Goal: Find specific page/section: Find specific page/section

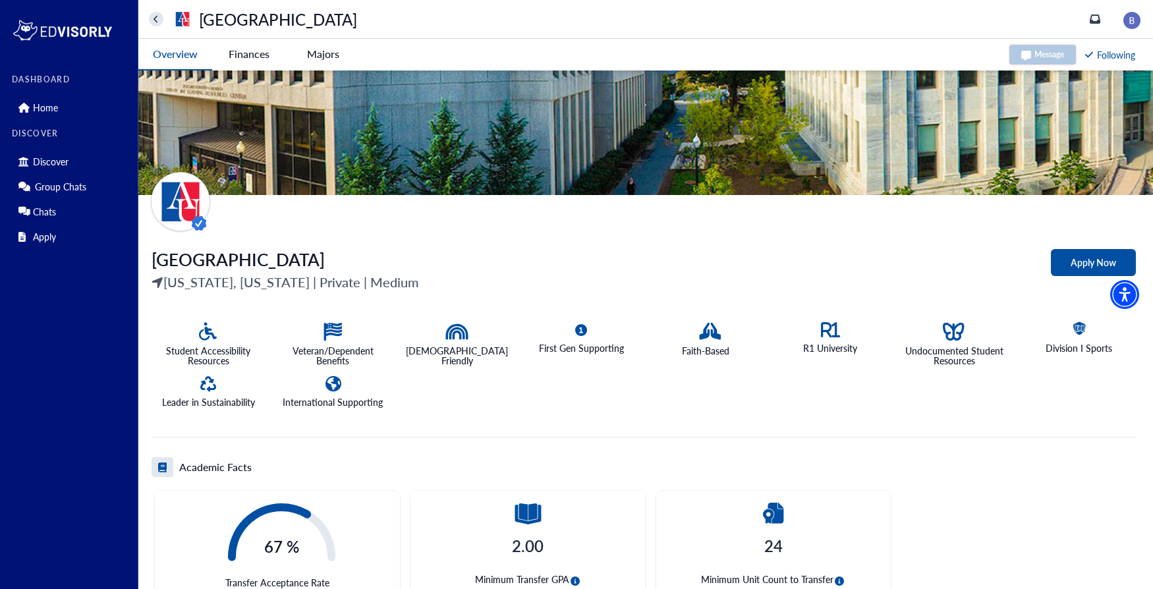
scroll to position [64, 0]
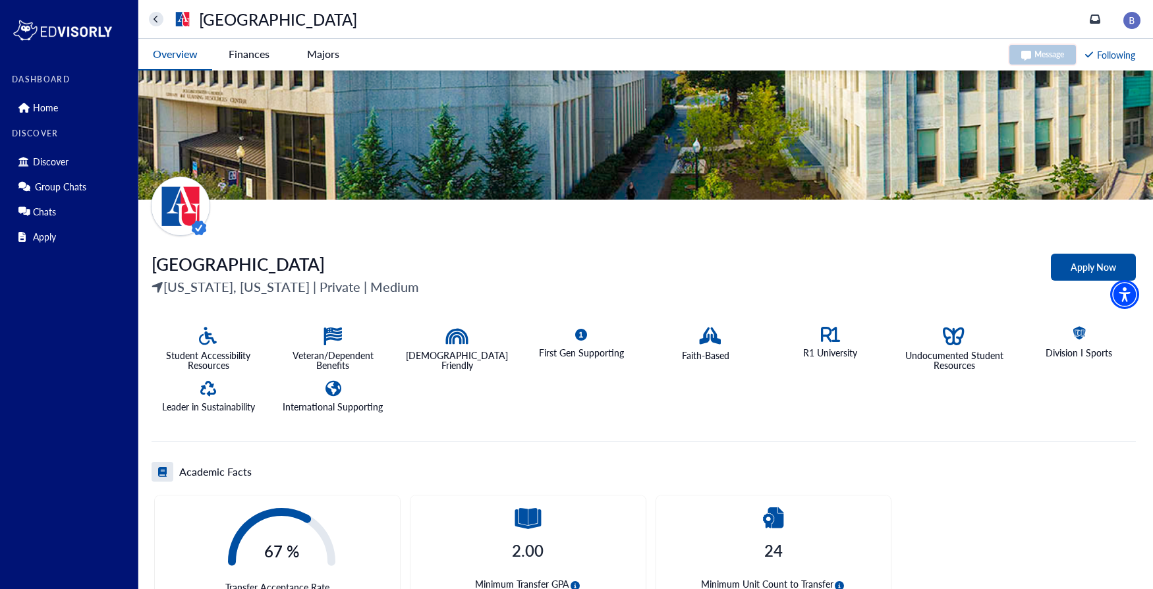
click at [1053, 49] on div "Message Following" at bounding box center [1072, 55] width 129 height 32
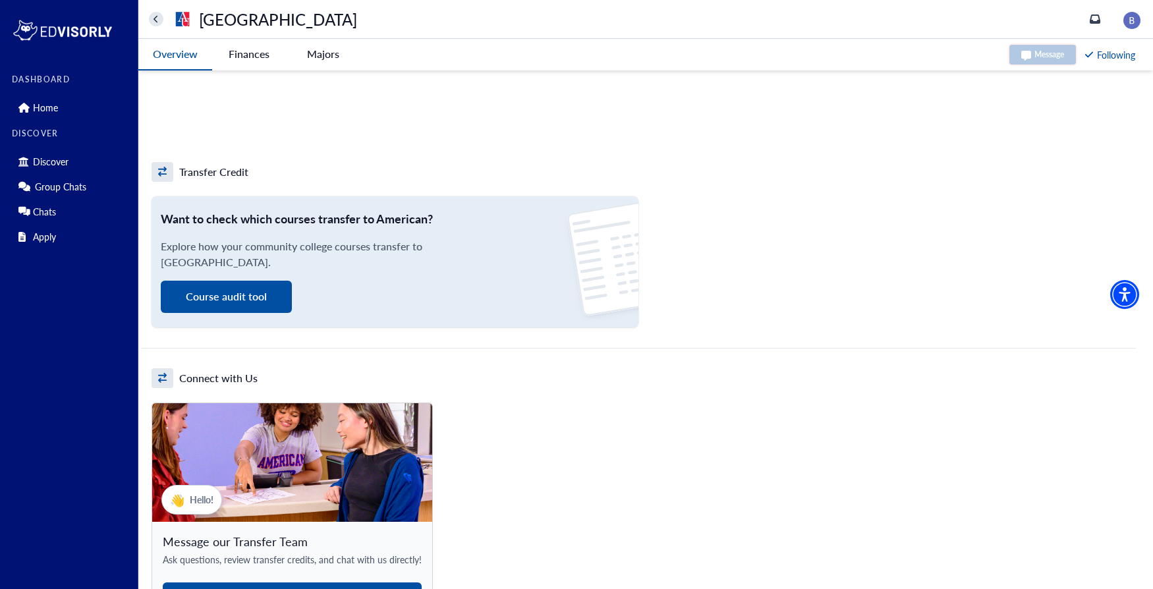
scroll to position [938, 0]
click at [225, 292] on button "Course audit tool" at bounding box center [226, 296] width 131 height 32
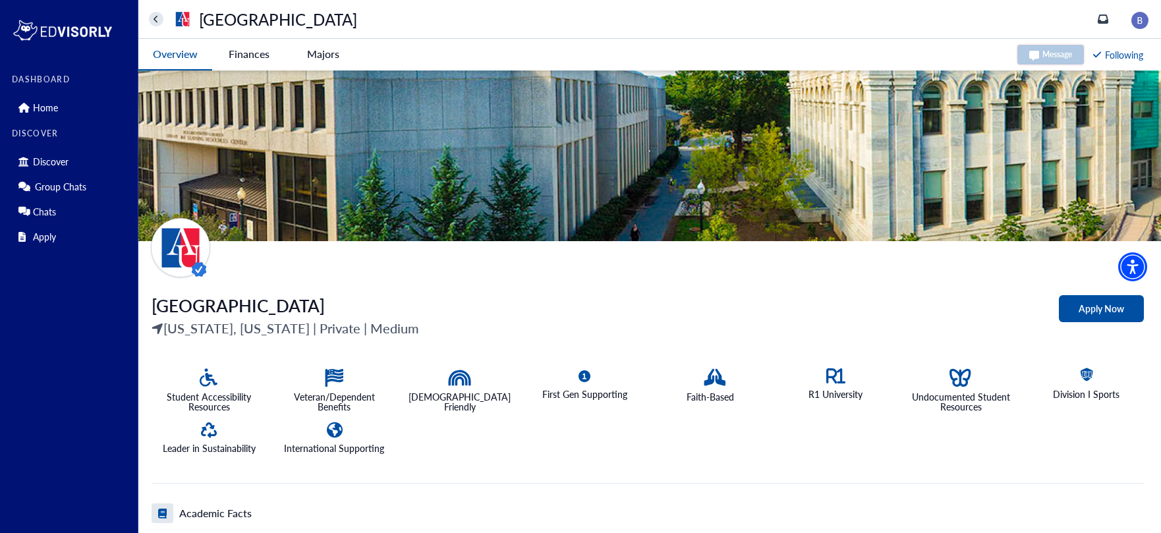
scroll to position [0, 0]
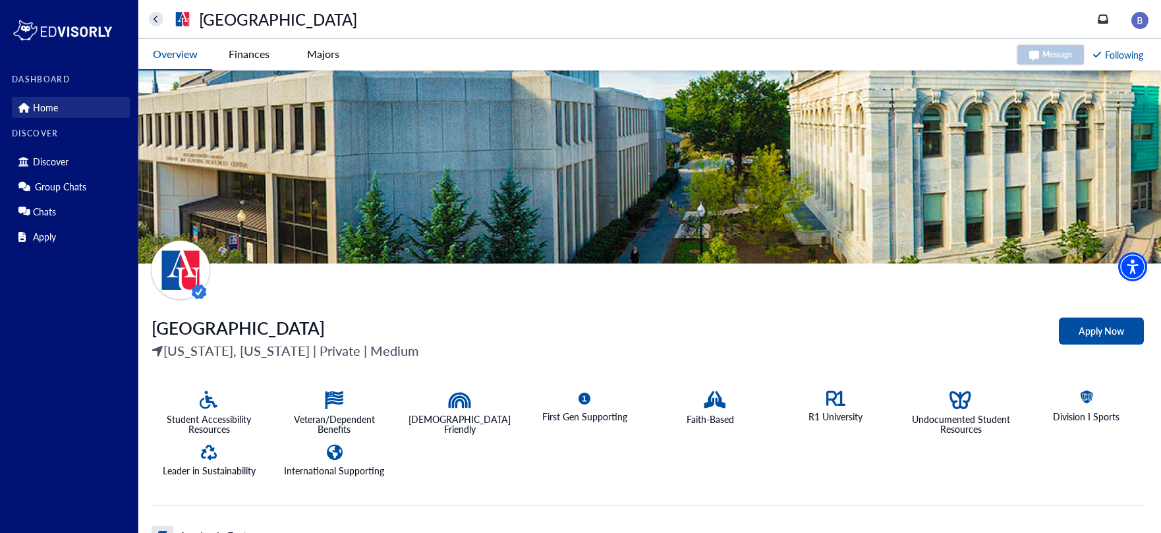
click at [63, 111] on link "Home" at bounding box center [71, 107] width 118 height 21
